Goal: Task Accomplishment & Management: Complete application form

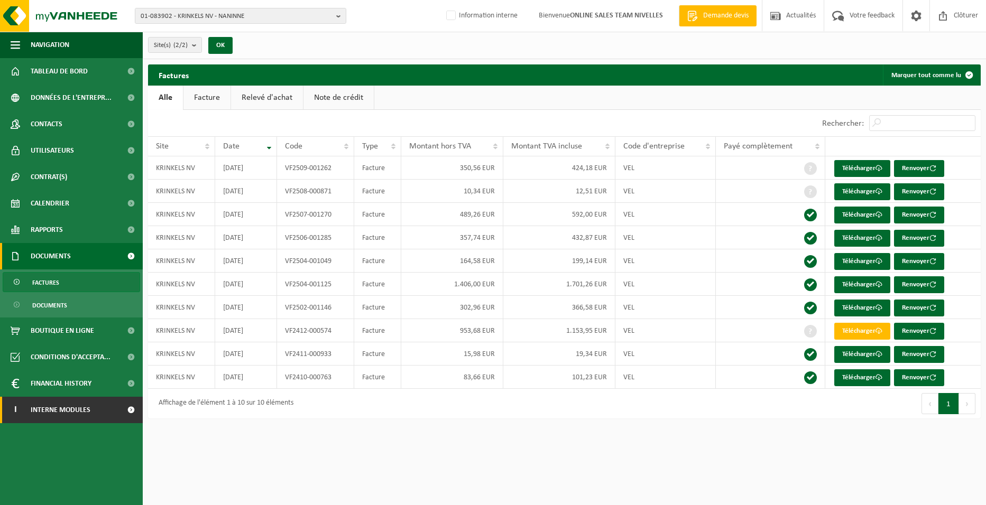
click at [72, 414] on span "Interne modules" at bounding box center [61, 410] width 60 height 26
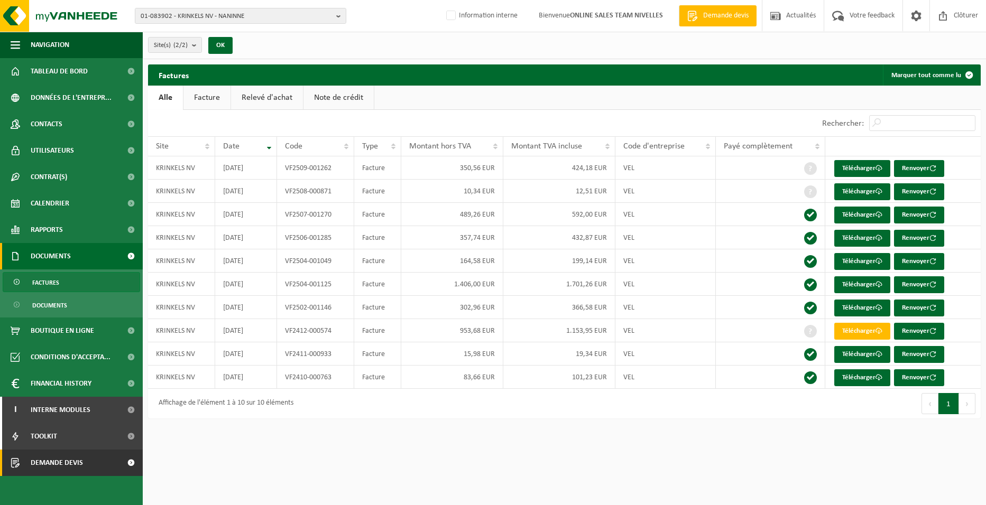
click at [72, 460] on span "Demande devis" at bounding box center [57, 463] width 52 height 26
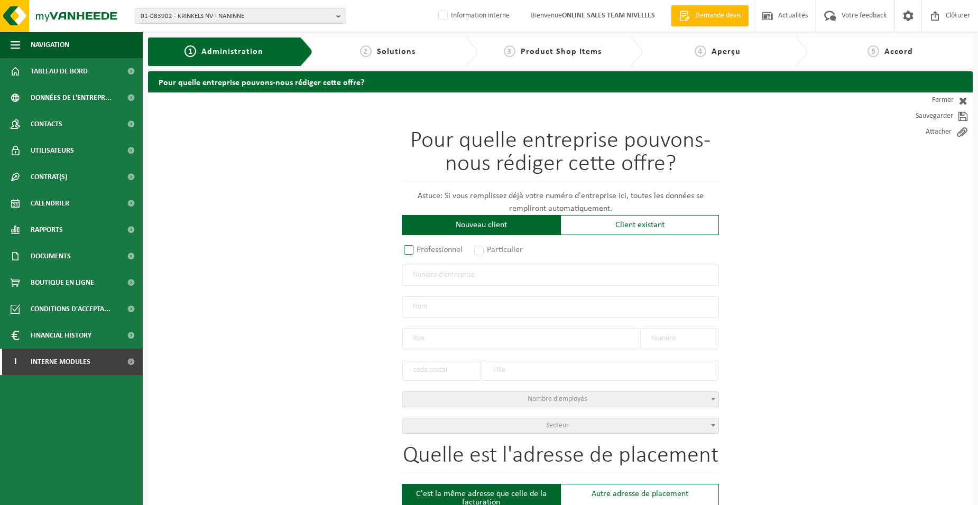
click at [464, 247] on label "Professionnel" at bounding box center [434, 250] width 64 height 15
click at [426, 247] on input "Professionnel" at bounding box center [422, 250] width 7 height 7
radio input "true"
click at [473, 285] on input "text" at bounding box center [560, 275] width 317 height 21
type input "0535587874"
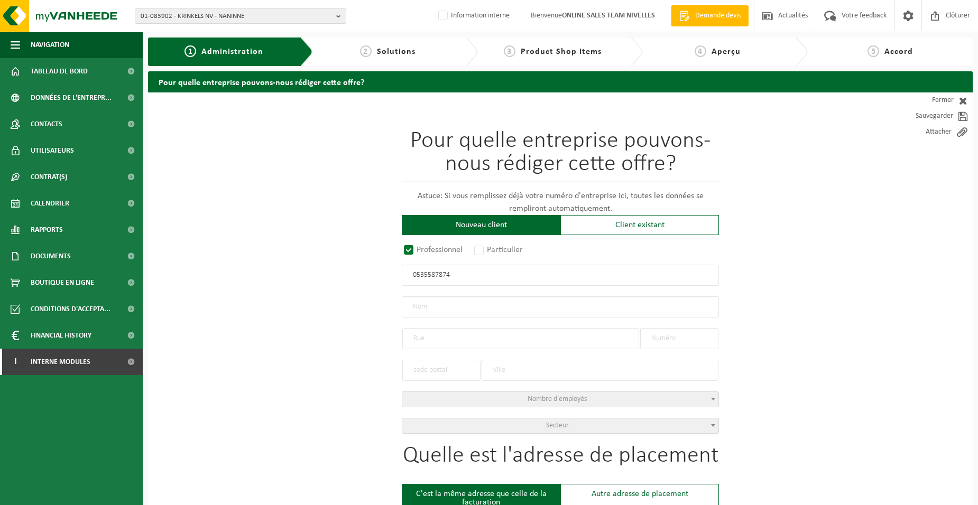
radio input "false"
select select
type input "SRR CONSTRUCT SPRL"
type input "BOULEVARD EMILE BOCKSTAEL"
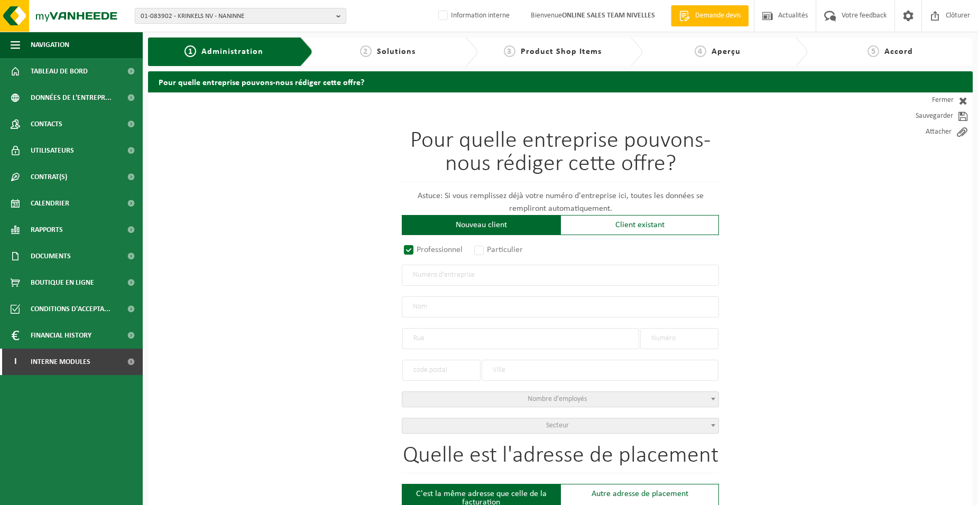
type input "130"
type input "1020"
type input "BRUXELLES"
type input "2219799666"
radio input "true"
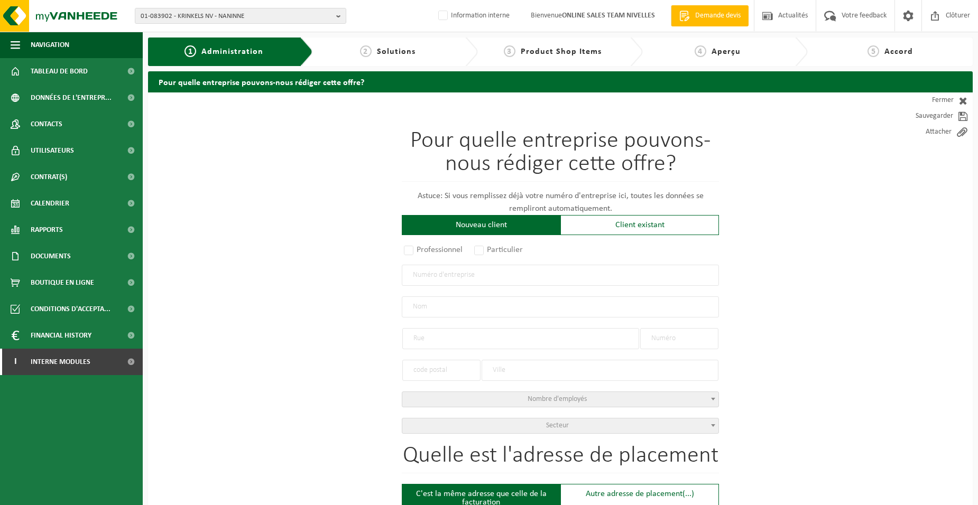
select select "146089"
type input "0535.587.874"
type input "SRR CONSTRUCT"
type input "BOULEVARD EMILE BOCKSTAEL"
type input "130"
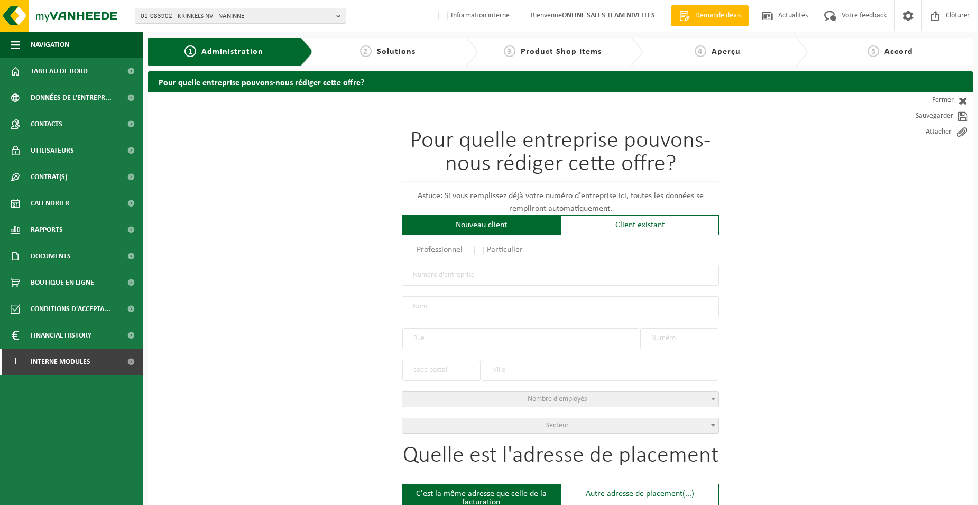
type input "1020"
type input "LAKEN"
select select "11"
type input "SRR CONSTRUCT"
type input "LAKEN"
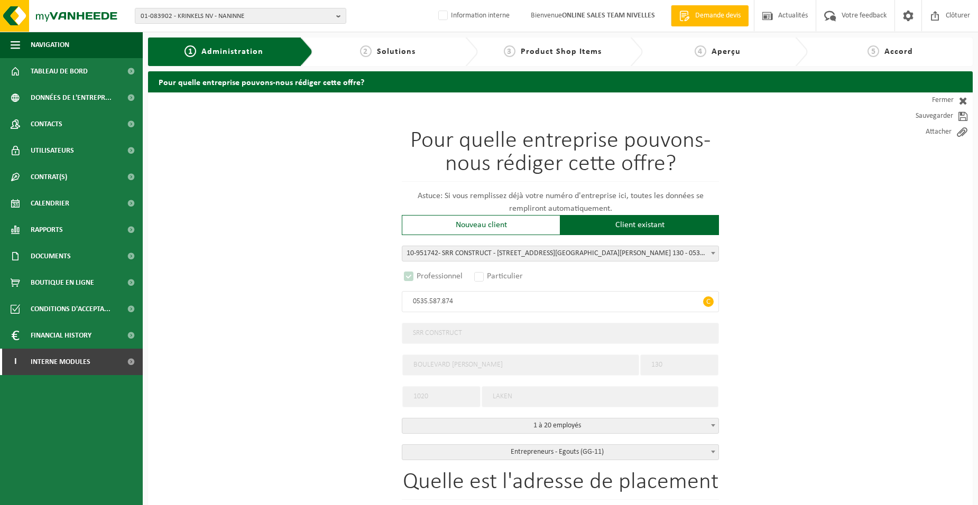
select select "D"
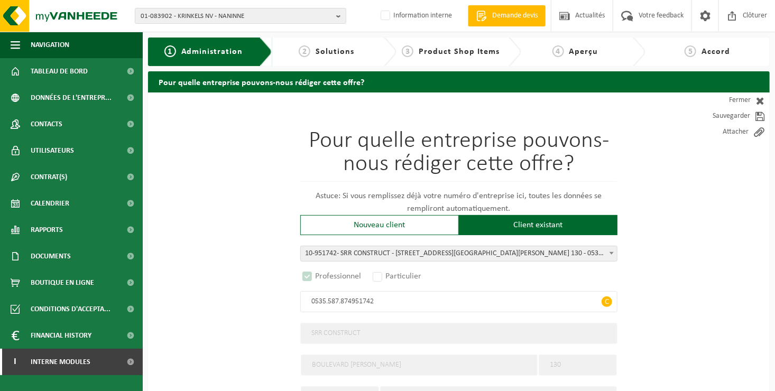
type input "0535.587.874951742"
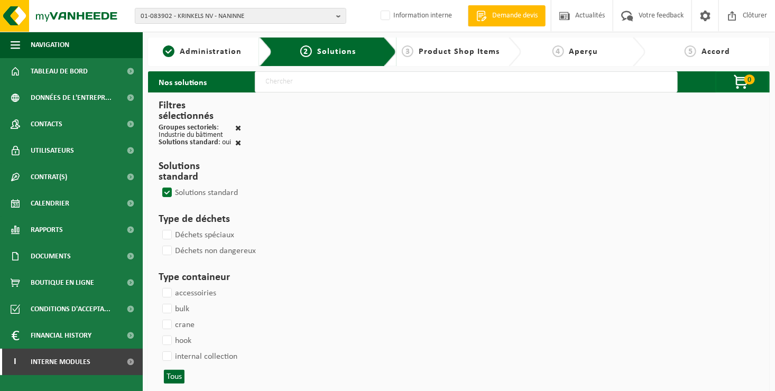
select select
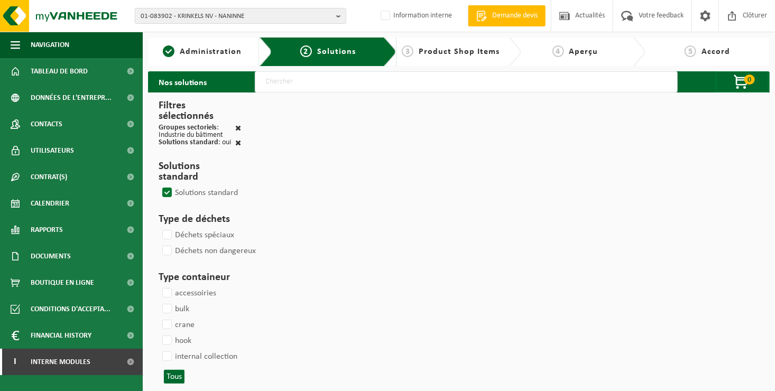
select select
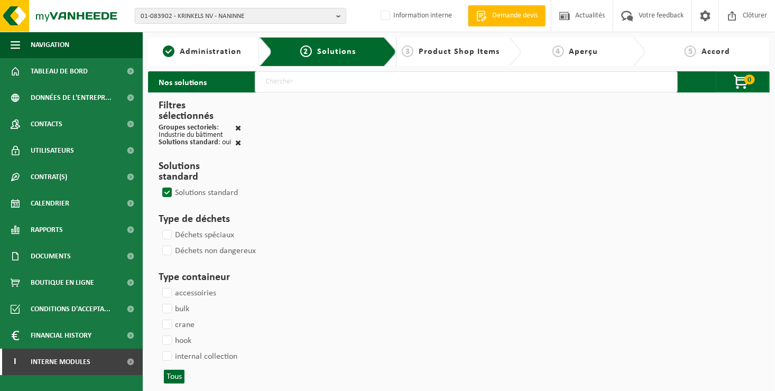
select select
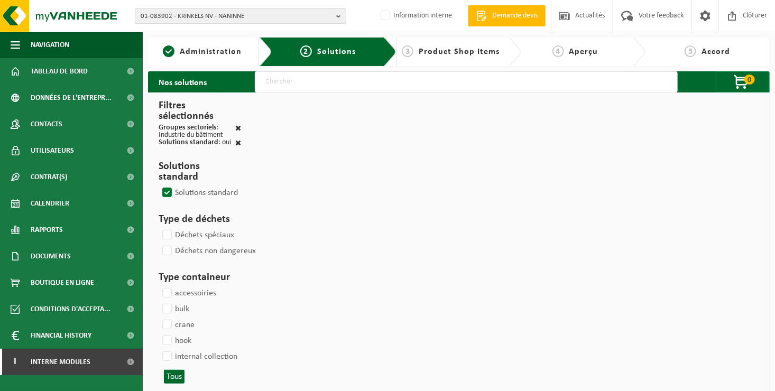
select select
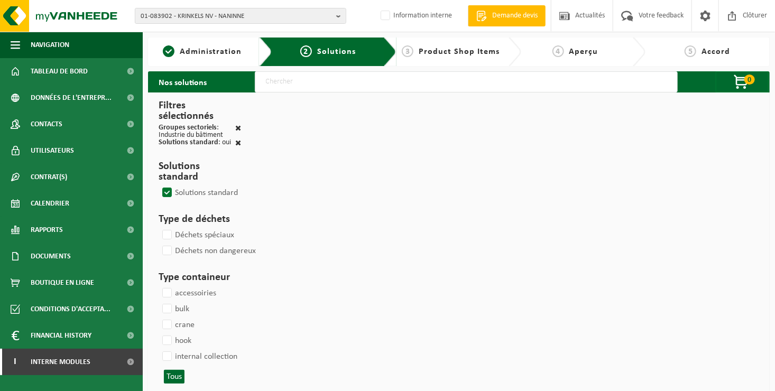
select select
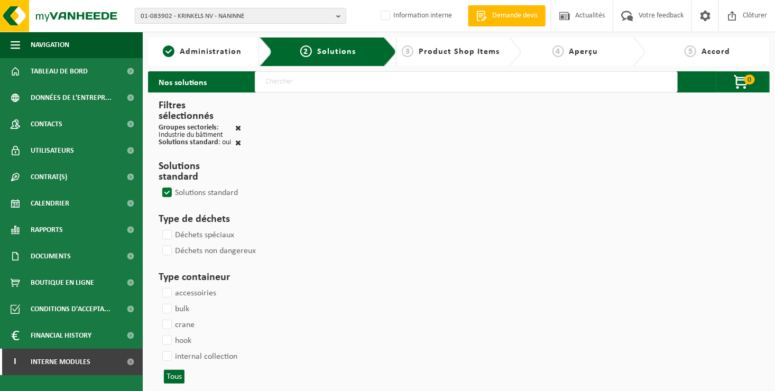
select select
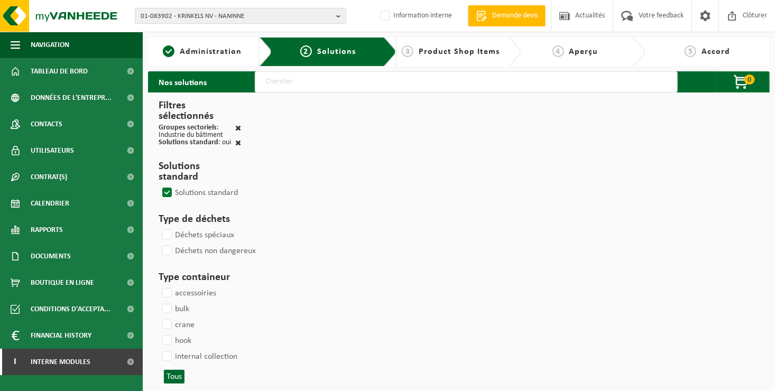
select select
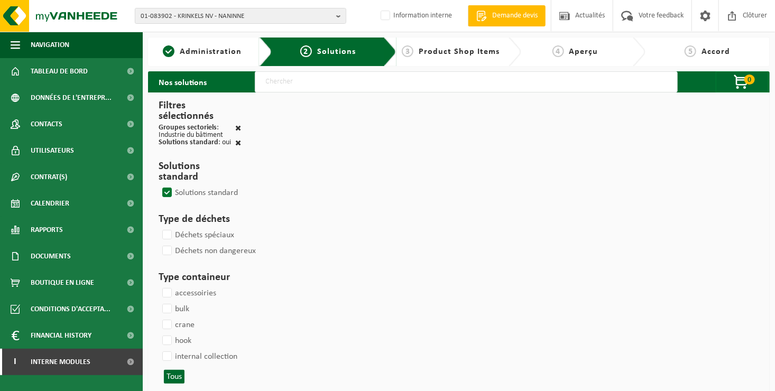
select select
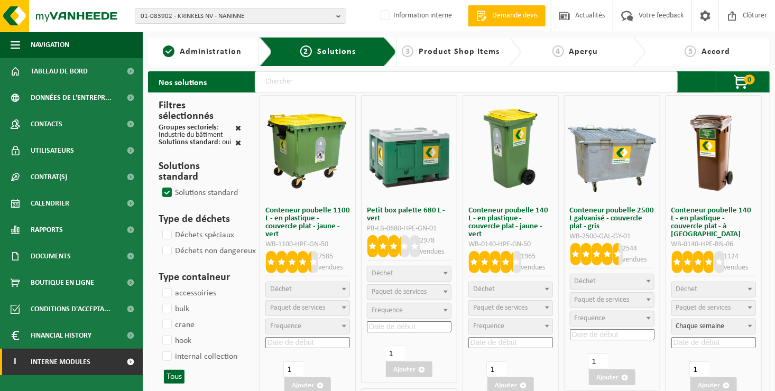
click at [92, 367] on link "I Interne modules" at bounding box center [71, 362] width 143 height 26
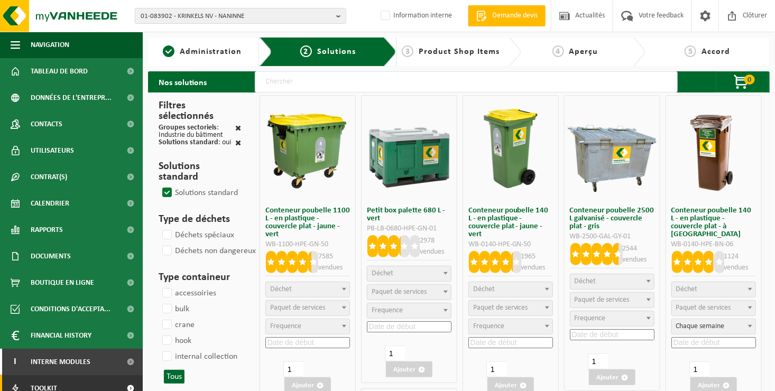
scroll to position [37, 0]
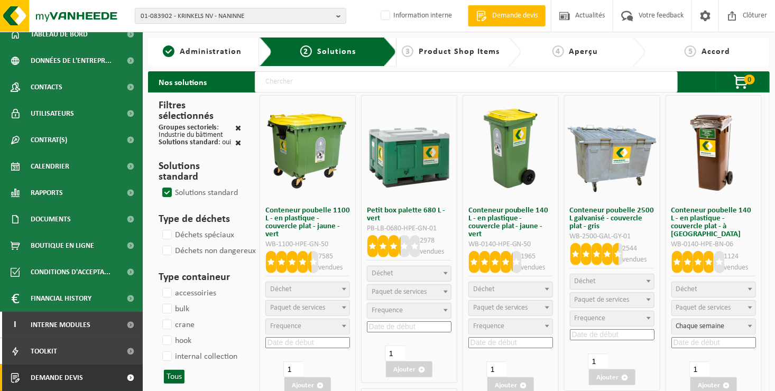
click at [87, 377] on link "Demande devis" at bounding box center [71, 378] width 143 height 26
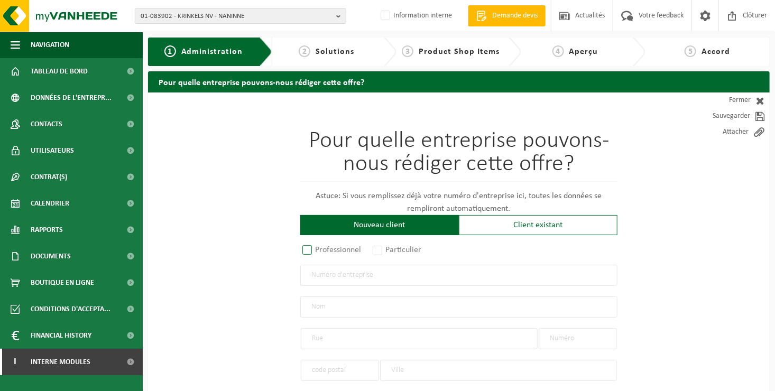
click at [341, 252] on label "Professionnel" at bounding box center [332, 250] width 64 height 15
click at [325, 252] on input "Professionnel" at bounding box center [321, 250] width 7 height 7
radio input "true"
click at [352, 281] on input "text" at bounding box center [458, 275] width 317 height 21
type input "0535587874"
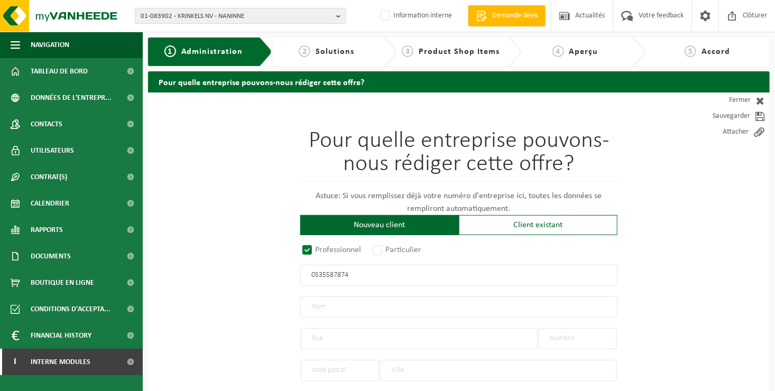
radio input "false"
select select
type input "SRR CONSTRUCT SPRL"
type input "BOULEVARD EMILE BOCKSTAEL"
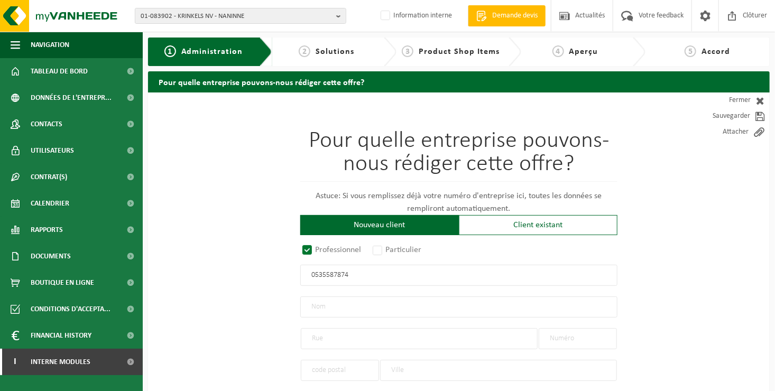
type input "130"
type input "1020"
type input "BRUXELLES"
type input "2219799666"
radio input "true"
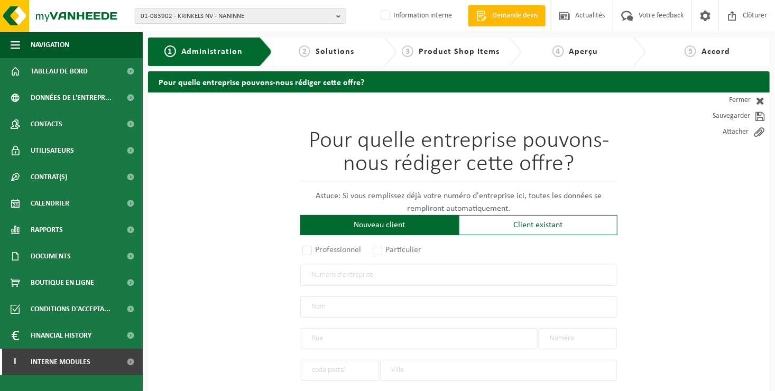
select select "146089"
type input "0535.587.874"
type input "SRR CONSTRUCT"
type input "BOULEVARD EMILE BOCKSTAEL"
type input "130"
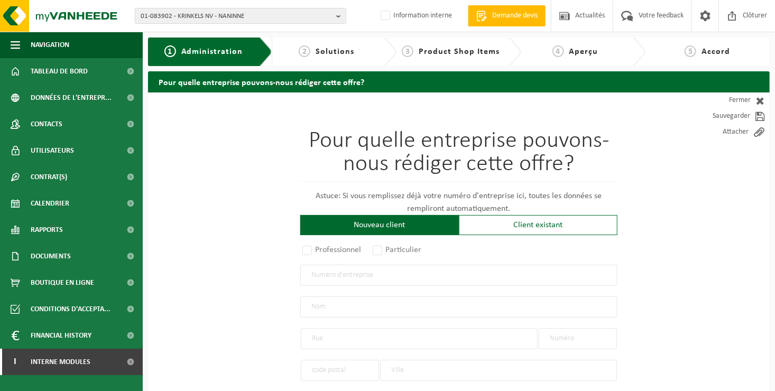
type input "1020"
type input "LAKEN"
select select "11"
type input "SRR CONSTRUCT"
type input "LAKEN"
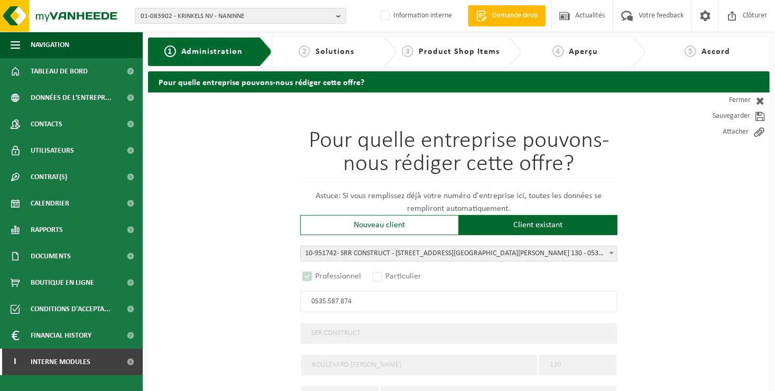
select select "D"
type input "0535.587.874"
